Goal: Task Accomplishment & Management: Use online tool/utility

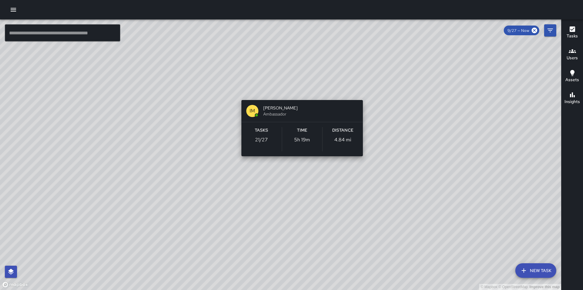
click at [301, 88] on div "© Mapbox © OpenStreetMap Improve this map IM [PERSON_NAME] Ambassador Tasks 21 …" at bounding box center [280, 154] width 561 height 270
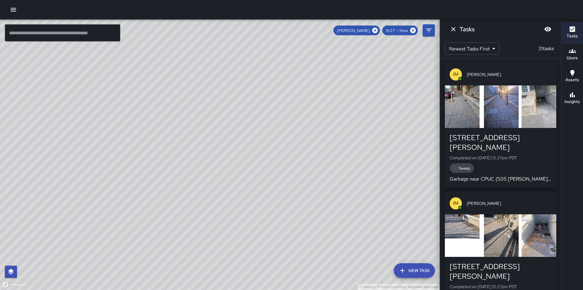
drag, startPoint x: 114, startPoint y: 149, endPoint x: 203, endPoint y: 146, distance: 88.8
click at [203, 146] on div "© Mapbox © OpenStreetMap Improve this map" at bounding box center [220, 154] width 440 height 270
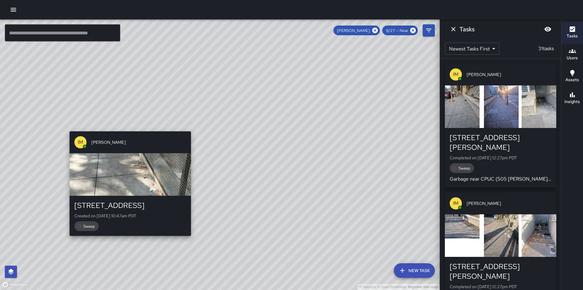
click at [127, 128] on div "© Mapbox © OpenStreetMap Improve this map IM [PERSON_NAME] [STREET_ADDRESS] Cre…" at bounding box center [220, 154] width 440 height 270
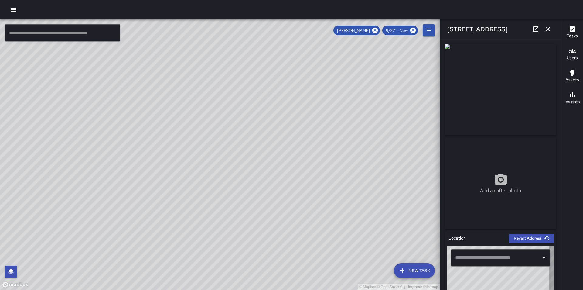
click at [208, 165] on div "© Mapbox © OpenStreetMap Improve this map" at bounding box center [220, 154] width 440 height 270
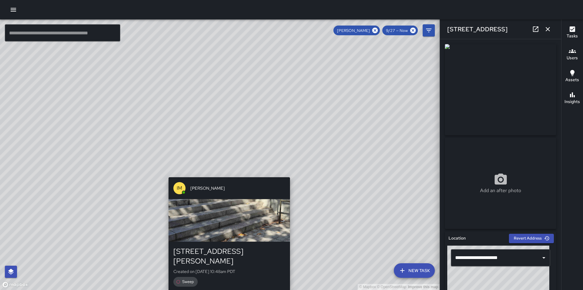
click at [227, 173] on div "© Mapbox © OpenStreetMap Improve this map IM [PERSON_NAME] [STREET_ADDRESS][PER…" at bounding box center [220, 154] width 440 height 270
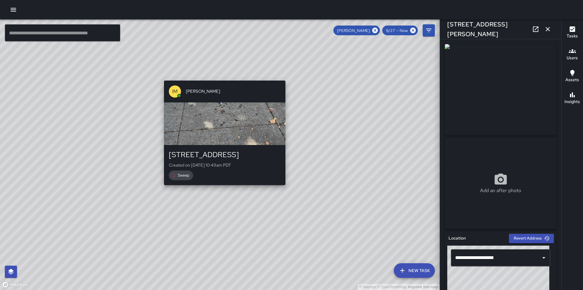
click at [223, 188] on div "© Mapbox © OpenStreetMap Improve this map IM [PERSON_NAME] [STREET_ADDRESS][PER…" at bounding box center [220, 154] width 440 height 270
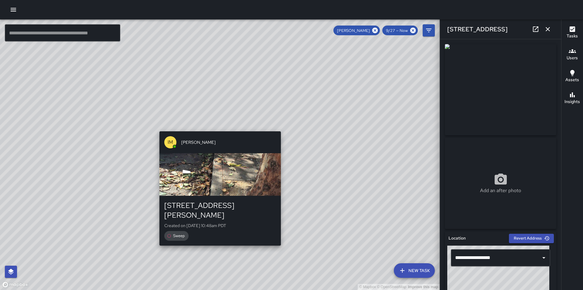
click at [218, 127] on div "© Mapbox © OpenStreetMap Improve this map IM [PERSON_NAME] [STREET_ADDRESS][PER…" at bounding box center [220, 154] width 440 height 270
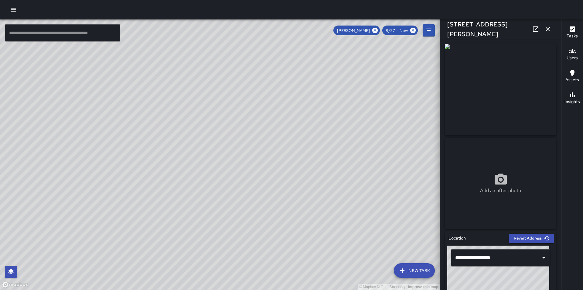
type input "**********"
click at [375, 29] on icon at bounding box center [375, 30] width 7 height 7
click at [548, 30] on icon "button" at bounding box center [547, 29] width 7 height 7
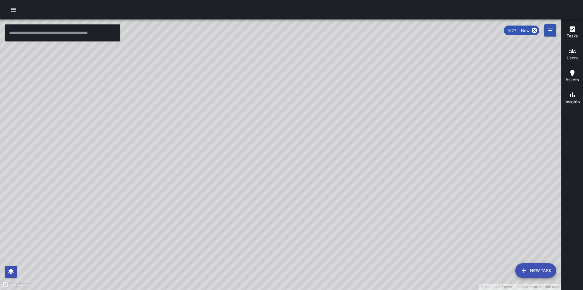
click at [278, 90] on div "© Mapbox © OpenStreetMap Improve this map" at bounding box center [280, 154] width 561 height 270
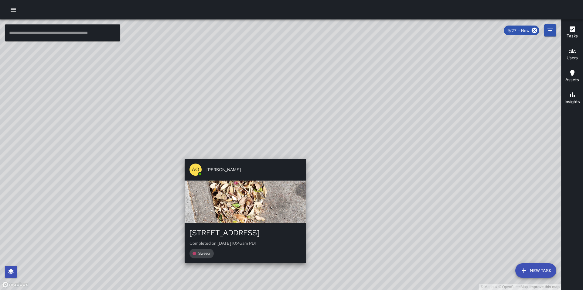
click at [281, 87] on div "© Mapbox © OpenStreetMap Improve this map AO [PERSON_NAME] [STREET_ADDRESS][PER…" at bounding box center [280, 154] width 561 height 270
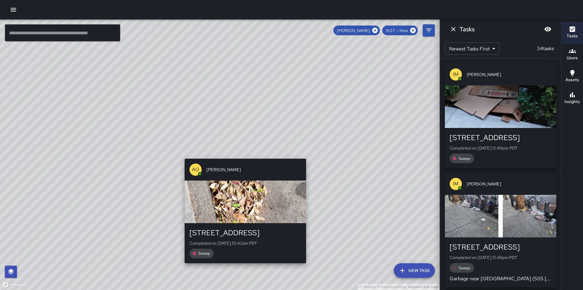
click at [219, 128] on div "© Mapbox © OpenStreetMap Improve this map AO [PERSON_NAME] [STREET_ADDRESS][PER…" at bounding box center [220, 154] width 440 height 270
click at [179, 145] on div "© Mapbox © OpenStreetMap Improve this map AO [PERSON_NAME] [STREET_ADDRESS][PER…" at bounding box center [220, 154] width 440 height 270
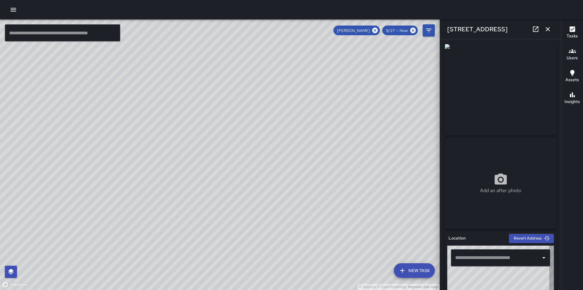
click at [343, 220] on div "© Mapbox © OpenStreetMap Improve this map" at bounding box center [220, 154] width 440 height 270
type input "**********"
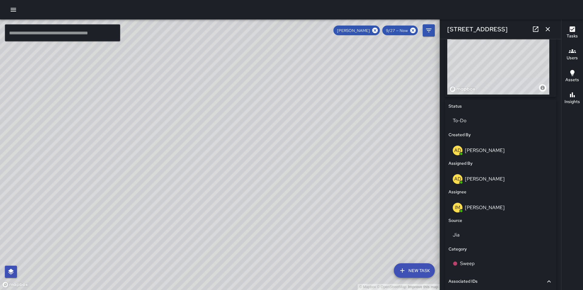
scroll to position [239, 0]
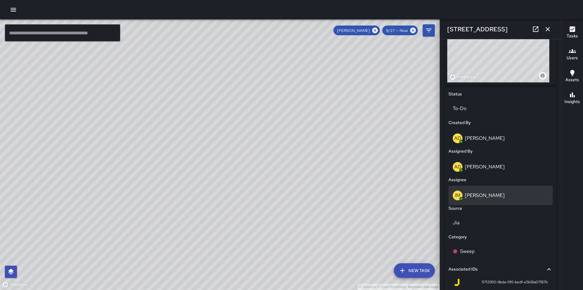
click at [486, 197] on p "[PERSON_NAME]" at bounding box center [485, 195] width 40 height 6
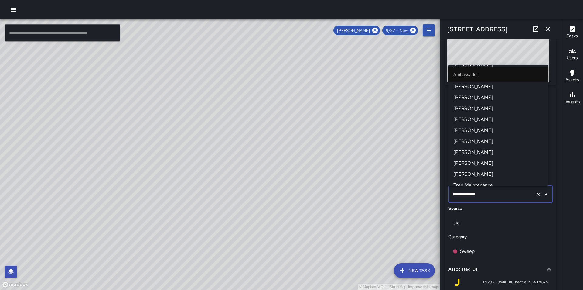
scroll to position [0, 0]
click at [497, 130] on span "[PERSON_NAME]" at bounding box center [498, 130] width 90 height 7
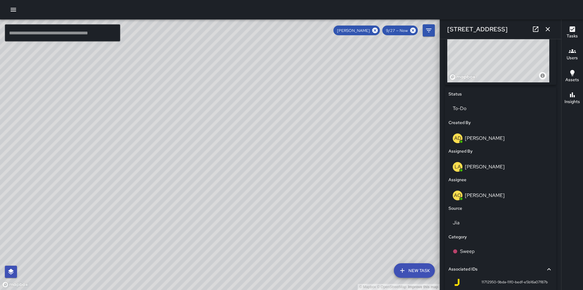
click at [549, 26] on icon "button" at bounding box center [547, 29] width 7 height 7
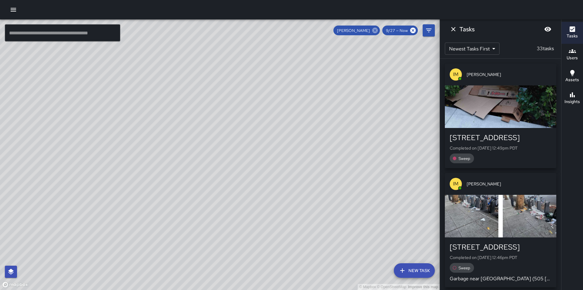
click at [375, 29] on icon at bounding box center [374, 30] width 5 height 5
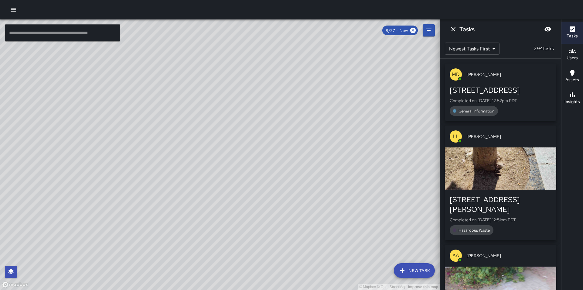
drag, startPoint x: 326, startPoint y: 245, endPoint x: 320, endPoint y: 186, distance: 59.6
click at [320, 186] on div "© Mapbox © OpenStreetMap Improve this map" at bounding box center [220, 154] width 440 height 270
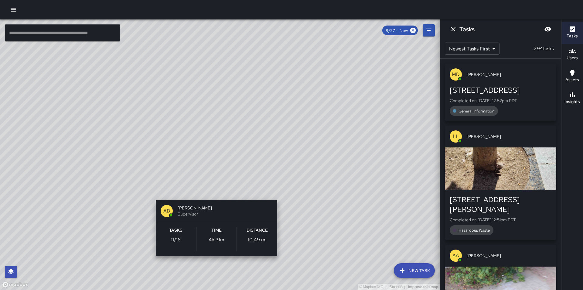
click at [210, 193] on div "© Mapbox © OpenStreetMap Improve this map AD [PERSON_NAME] Supervisor Tasks 11 …" at bounding box center [220, 154] width 440 height 270
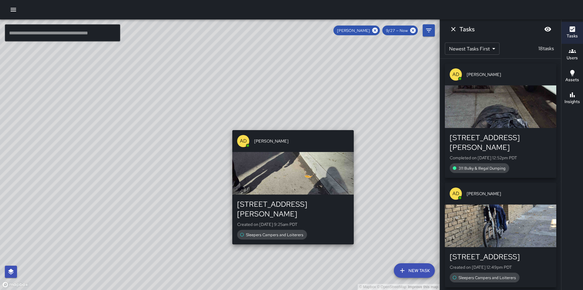
click at [290, 238] on div "© Mapbox © OpenStreetMap Improve this map AD [PERSON_NAME][GEOGRAPHIC_DATA][STR…" at bounding box center [220, 154] width 440 height 270
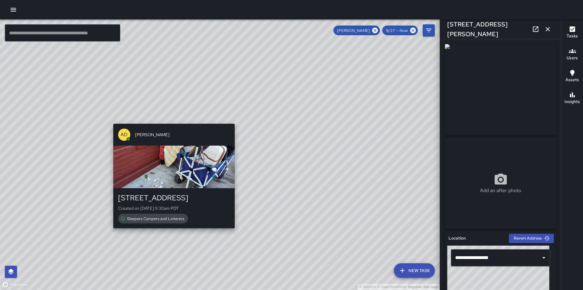
click at [170, 120] on div "© Mapbox © OpenStreetMap Improve this map AD [PERSON_NAME][GEOGRAPHIC_DATA][STR…" at bounding box center [220, 154] width 440 height 270
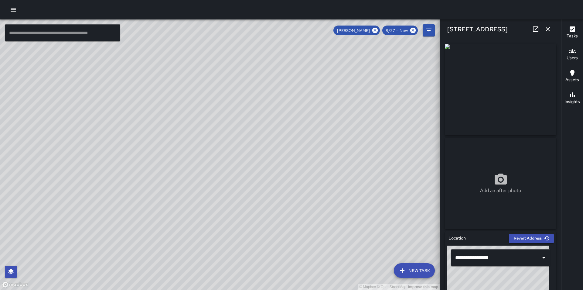
type input "**********"
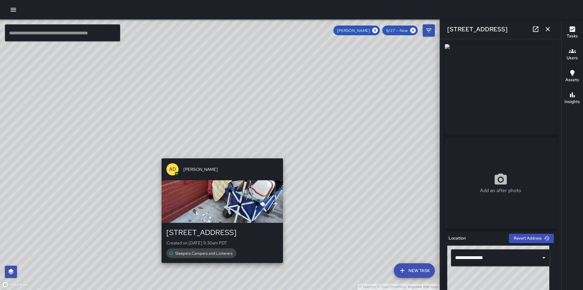
click at [220, 152] on div "© Mapbox © OpenStreetMap Improve this map AD [PERSON_NAME][GEOGRAPHIC_DATA][STR…" at bounding box center [220, 154] width 440 height 270
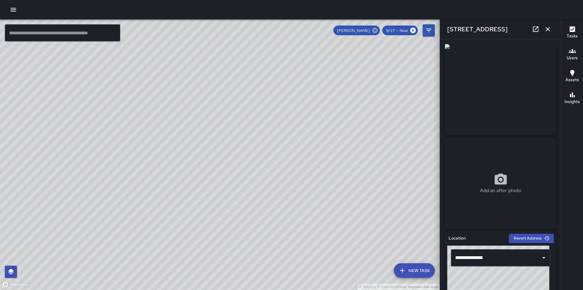
click at [377, 31] on icon at bounding box center [374, 30] width 5 height 5
click at [549, 29] on icon "button" at bounding box center [547, 29] width 7 height 7
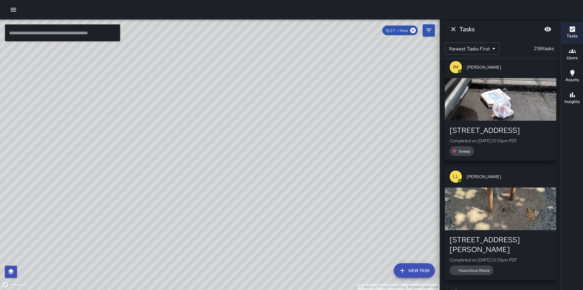
scroll to position [12, 0]
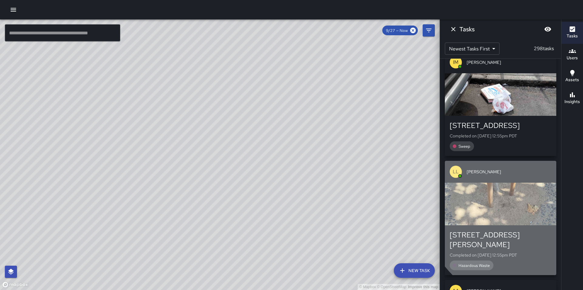
click at [517, 210] on div "button" at bounding box center [500, 204] width 111 height 43
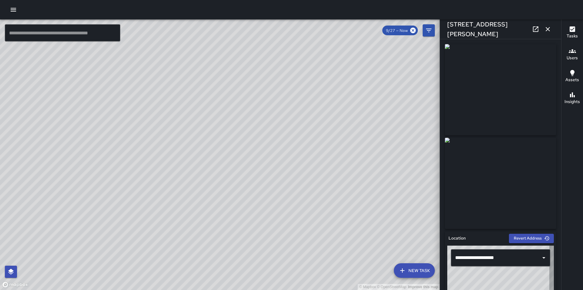
type input "**********"
click at [551, 29] on icon "button" at bounding box center [547, 29] width 7 height 7
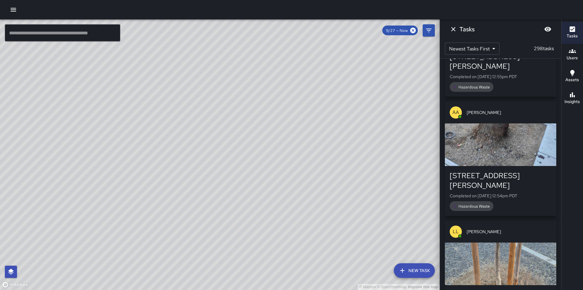
scroll to position [215, 0]
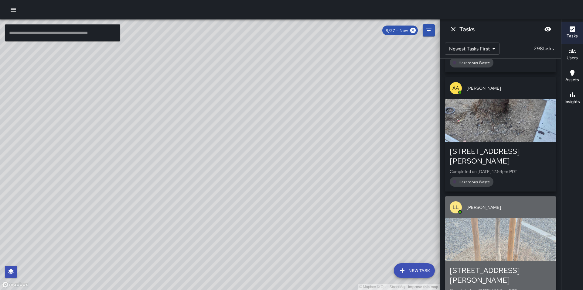
click at [510, 227] on div "button" at bounding box center [500, 239] width 111 height 43
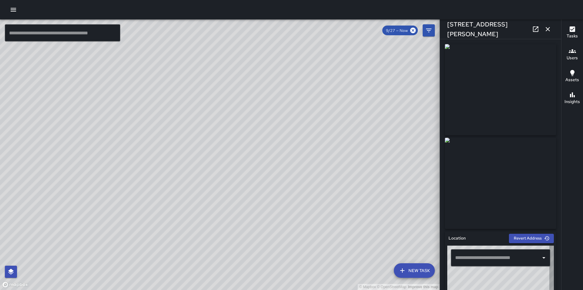
type input "**********"
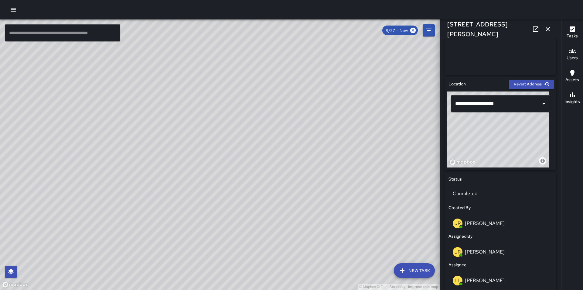
scroll to position [158, 0]
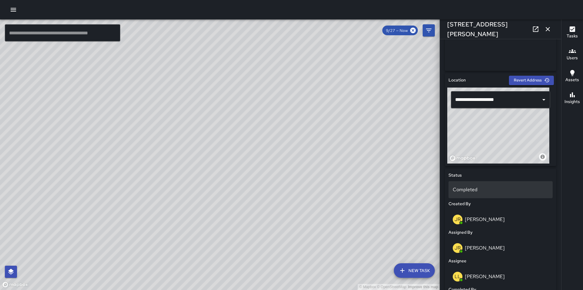
click at [473, 188] on p "Completed" at bounding box center [501, 189] width 96 height 7
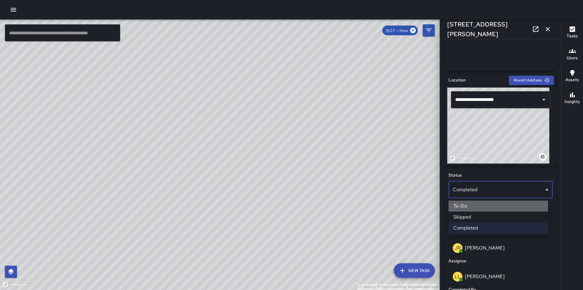
click at [472, 207] on li "To-Do" at bounding box center [499, 205] width 100 height 11
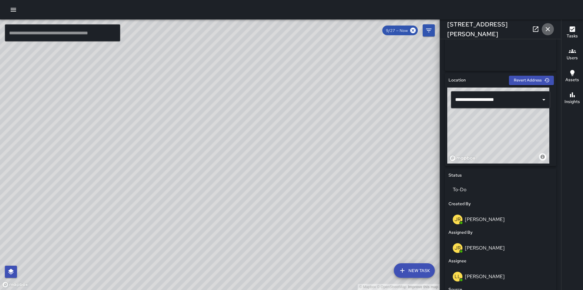
click at [550, 28] on icon "button" at bounding box center [547, 29] width 7 height 7
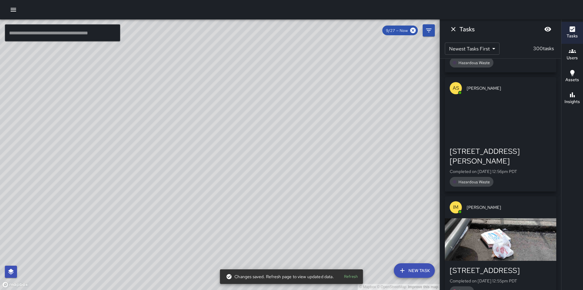
scroll to position [652, 0]
